Goal: Answer question/provide support: Share knowledge or assist other users

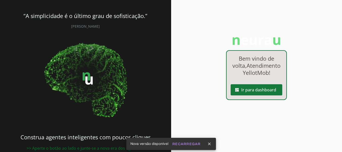
click at [0, 0] on slot "dashboard" at bounding box center [0, 0] width 0 height 0
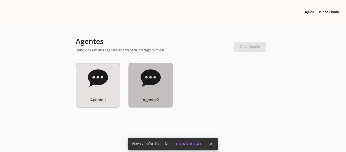
click at [162, 76] on div "Agente 2" at bounding box center [151, 85] width 44 height 44
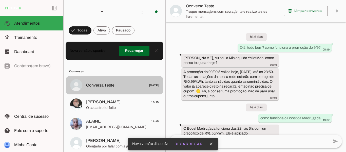
scroll to position [205, 0]
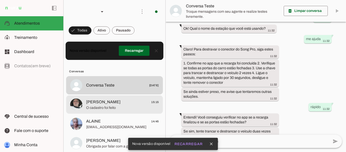
click at [103, 104] on span "[PERSON_NAME]" at bounding box center [103, 102] width 34 height 6
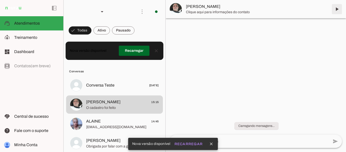
click at [337, 7] on span at bounding box center [337, 9] width 12 height 12
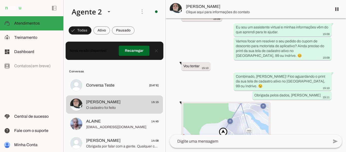
scroll to position [701, 0]
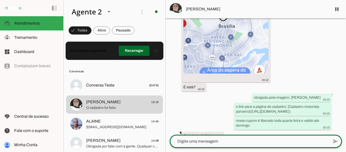
click at [307, 138] on textarea at bounding box center [249, 141] width 159 height 6
paste textarea "Lembrando que você terá 25% de desconto nas recargas! 😉 Obrigada pela seu conta…"
type textarea "Lembrando que você terá 25% de desconto nas recargas! 😉 Obrigada pela seu conta…"
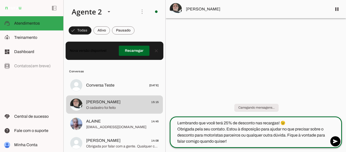
click at [213, 139] on textarea "Lembrando que você terá 25% de desconto nas recargas! 😉 Obrigada pela seu conta…" at bounding box center [249, 132] width 159 height 24
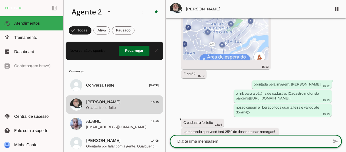
scroll to position [0, 0]
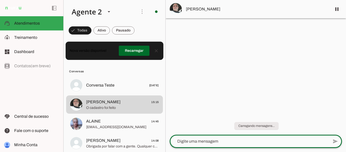
drag, startPoint x: 344, startPoint y: 35, endPoint x: 345, endPoint y: 151, distance: 115.8
click at [342, 151] on chat-widget "pause O agente está respondendo mensagens. Caso novas mensagens sejam enviadas …" at bounding box center [256, 76] width 180 height 152
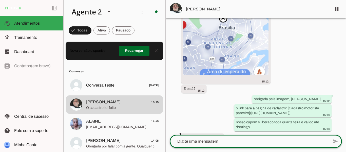
scroll to position [734, 0]
